Goal: Share content: Share content

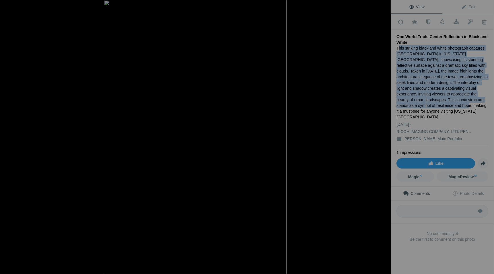
drag, startPoint x: 398, startPoint y: 46, endPoint x: 432, endPoint y: 104, distance: 67.2
click at [432, 104] on div "This striking black and white photograph captures One World Trade Center in New…" at bounding box center [442, 82] width 92 height 75
click at [420, 46] on div "This striking black and white photograph captures One World Trade Center in New…" at bounding box center [442, 82] width 92 height 75
click at [418, 46] on div "This striking black and white photograph captures One World Trade Center in New…" at bounding box center [442, 82] width 92 height 75
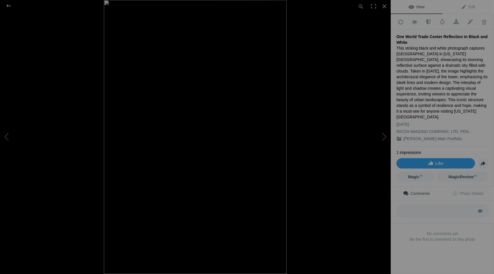
click at [431, 109] on div "This striking black and white photograph captures One World Trade Center in New…" at bounding box center [442, 82] width 92 height 75
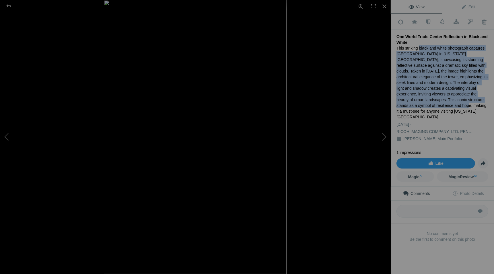
drag, startPoint x: 417, startPoint y: 46, endPoint x: 432, endPoint y: 104, distance: 59.5
click at [432, 104] on div "This striking black and white photograph captures One World Trade Center in New…" at bounding box center [442, 82] width 92 height 75
copy div "black and white photograph captures One World Trade Center in New York City, sh…"
click at [8, 138] on button at bounding box center [21, 137] width 43 height 99
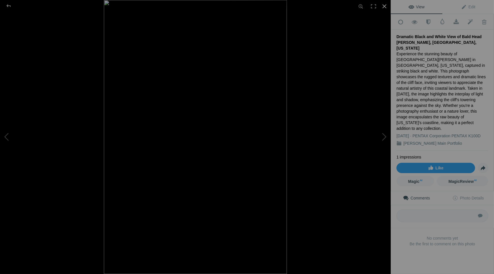
click at [384, 6] on div at bounding box center [384, 6] width 13 height 13
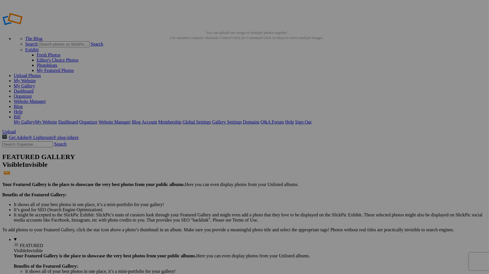
type input "<a href='https://www.slickpic.com/share/DMkk43DuQQMQJj/albums/Bill-Ciminelli-Ma…"
type input "https://cdn-share.slickpic.com/u/BillCiminelli/Bill-Ciminelli-Main-Portfolio-01…"
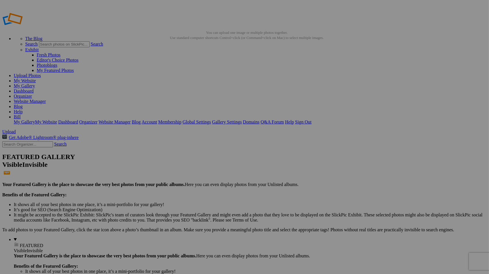
type input "[URL=https://www.slickpic.com/share/DMkk43DuQQMQJj/albums/Bill-Ciminelli-Main-P…"
type input "<a href='https://www.slickpic.com/share/DMkk43DuQQMQJj/albums/Bill-Ciminelli-Ma…"
type input "https://cdn-share.slickpic.com/u/BillCiminelli/Bill-Ciminelli-Main-Portfolio-01…"
type input "[URL=https://www.slickpic.com/share/DMkk43DuQQMQJj/albums/Bill-Ciminelli-Main-P…"
type input "<a href='https://www.slickpic.com/share/DMkk43DuQQMQJj/albums/Bill-Ciminelli-Ma…"
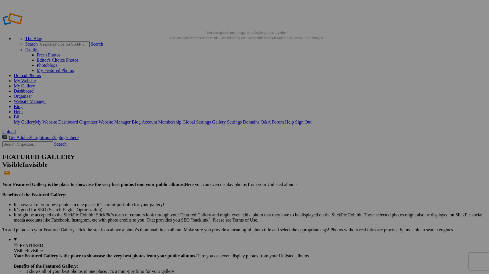
type input "https://cdn-share.slickpic.com/u/BillCiminelli/Bill-Ciminelli-Main-Portfolio-01…"
type input "[URL=https://www.slickpic.com/share/DMkk43DuQQMQJj/albums/Bill-Ciminelli-Main-P…"
type input "<a href='https://www.slickpic.com/share/DMkk43DuQQMQJj/albums/Bill-Ciminelli-Ma…"
type input "https://cdn-share.slickpic.com/u/BillCiminelli/Bill-Ciminelli-Main-Portfolio-01…"
type input "[URL=https://www.slickpic.com/share/DMkk43DuQQMQJj/albums/Bill-Ciminelli-Main-P…"
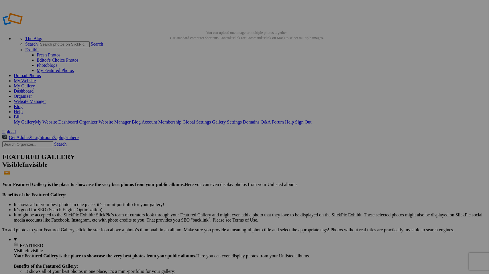
type input "<a href='https://www.slickpic.com/share/DMkk43DuQQMQJj/albums/Bill-Ciminelli-Ma…"
type input "https://cdn-share.slickpic.com/u/BillCiminelli/Bill-Ciminelli-Main-Portfolio-01…"
type input "[URL=https://www.slickpic.com/share/DMkk43DuQQMQJj/albums/Bill-Ciminelli-Main-P…"
type input "<a href='https://www.slickpic.com/share/DMkk43DuQQMQJj/albums/Bill-Ciminelli-Ma…"
type input "https://cdn-share.slickpic.com/u/BillCiminelli/Bill-Ciminelli-Main-Portfolio-01…"
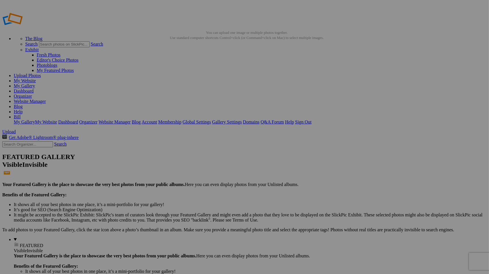
type input "[URL=https://www.slickpic.com/share/DMkk43DuQQMQJj/albums/Bill-Ciminelli-Main-P…"
type input "<a href='https://www.slickpic.com/share/DMkk43DuQQMQJj/albums/Bill-Ciminelli-Ma…"
type input "https://cdn-share.slickpic.com/u/BillCiminelli/Bill-Ciminelli-Main-Portfolio-01…"
type input "[URL=https://www.slickpic.com/share/DMkk43DuQQMQJj/albums/Bill-Ciminelli-Main-P…"
type input "<a href='https://www.slickpic.com/share/DMkk43DuQQMQJj/albums/Bill-Ciminelli-Ma…"
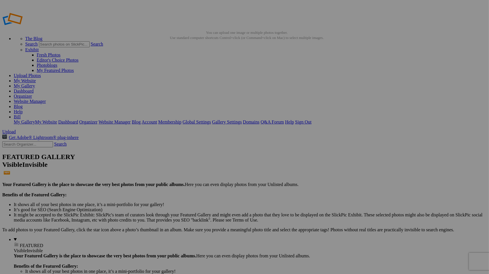
type input "https://cdn-share.slickpic.com/u/BillCiminelli/Bill-Ciminelli-Main-Portfolio-01…"
type input "[URL=https://www.slickpic.com/share/DMkk43DuQQMQJj/albums/Bill-Ciminelli-Main-P…"
type input "<a href='https://www.slickpic.com/share/DMkk43DuQQMQJj/albums/Bill-Ciminelli-Ma…"
type input "https://cdn-share.slickpic.com/u/BillCiminelli/Bill-Ciminelli-Main-Portfolio-01…"
type input "[URL=https://www.slickpic.com/share/DMkk43DuQQMQJj/albums/Bill-Ciminelli-Main-P…"
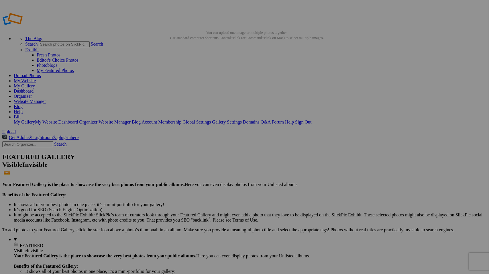
type input "<a href='https://www.slickpic.com/share/DMkk43DuQQMQJj/albums/Bill-Ciminelli-Ma…"
type input "https://cdn-share.slickpic.com/u/BillCiminelli/Bill-Ciminelli-Main-Portfolio-01…"
type input "[URL=https://www.slickpic.com/share/DMkk43DuQQMQJj/albums/Bill-Ciminelli-Main-P…"
type input "<a href='https://www.slickpic.com/share/DMkk43DuQQMQJj/albums/Bill-Ciminelli-Ma…"
type input "https://cdn-share.slickpic.com/u/BillCiminelli/Bill-Ciminelli-Main-Portfolio-01…"
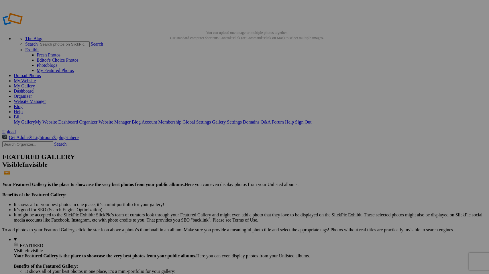
type input "[URL=https://www.slickpic.com/share/DMkk43DuQQMQJj/albums/Bill-Ciminelli-Main-P…"
type input "<a href='https://www.slickpic.com/share/DMkk43DuQQMQJj/albums/Bill-Ciminelli-Ma…"
type input "https://cdn-share.slickpic.com/u/BillCiminelli/Bill-Ciminelli-Main-Portfolio-01…"
type input "[URL=https://www.slickpic.com/share/DMkk43DuQQMQJj/albums/Bill-Ciminelli-Main-P…"
type input "<a href='https://www.slickpic.com/share/DMkk43DuQQMQJj/albums/Bill-Ciminelli-Ma…"
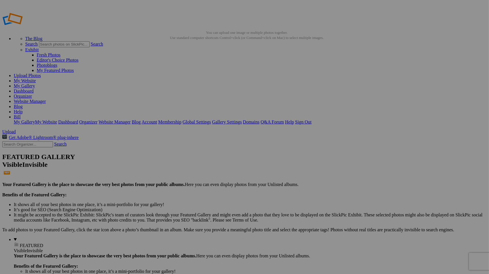
type input "https://cdn-share.slickpic.com/u/BillCiminelli/Bill-Ciminelli-Main-Portfolio-01…"
type input "[URL=https://www.slickpic.com/share/DMkk43DuQQMQJj/albums/Bill-Ciminelli-Main-P…"
type input "<a href='https://www.slickpic.com/share/DMkk43DuQQMQJj/albums/Bill-Ciminelli-Ma…"
type input "https://cdn-share.slickpic.com/u/BillCiminelli/Bill-Ciminelli-Main-Portfolio-01…"
type input "[URL=https://www.slickpic.com/share/DMkk43DuQQMQJj/albums/Bill-Ciminelli-Main-P…"
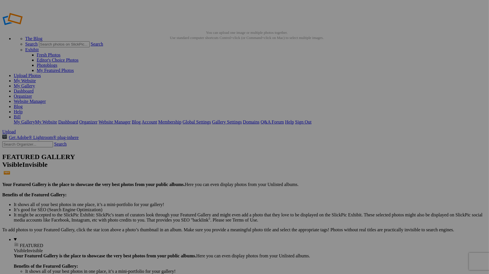
type input "<a href='https://www.slickpic.com/share/DMkk43DuQQMQJj/albums/Bill-Ciminelli-Ma…"
type input "https://cdn-share.slickpic.com/u/BillCiminelli/Bill-Ciminelli-Main-Portfolio-01…"
type input "[URL=https://www.slickpic.com/share/DMkk43DuQQMQJj/albums/Bill-Ciminelli-Main-P…"
type input "<a href='https://www.slickpic.com/share/DMkk43DuQQMQJj/albums/Bill-Ciminelli-Ma…"
type input "https://cdn-share.slickpic.com/u/BillCiminelli/Bill-Ciminelli-Main-Portfolio-01…"
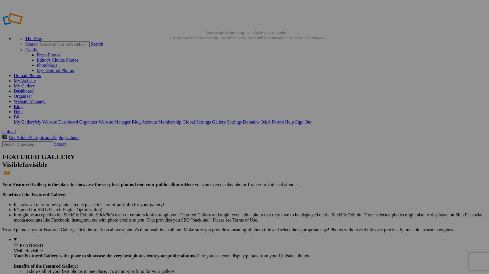
type input "[URL=https://www.slickpic.com/share/DMkk43DuQQMQJj/albums/Bill-Ciminelli-Main-P…"
